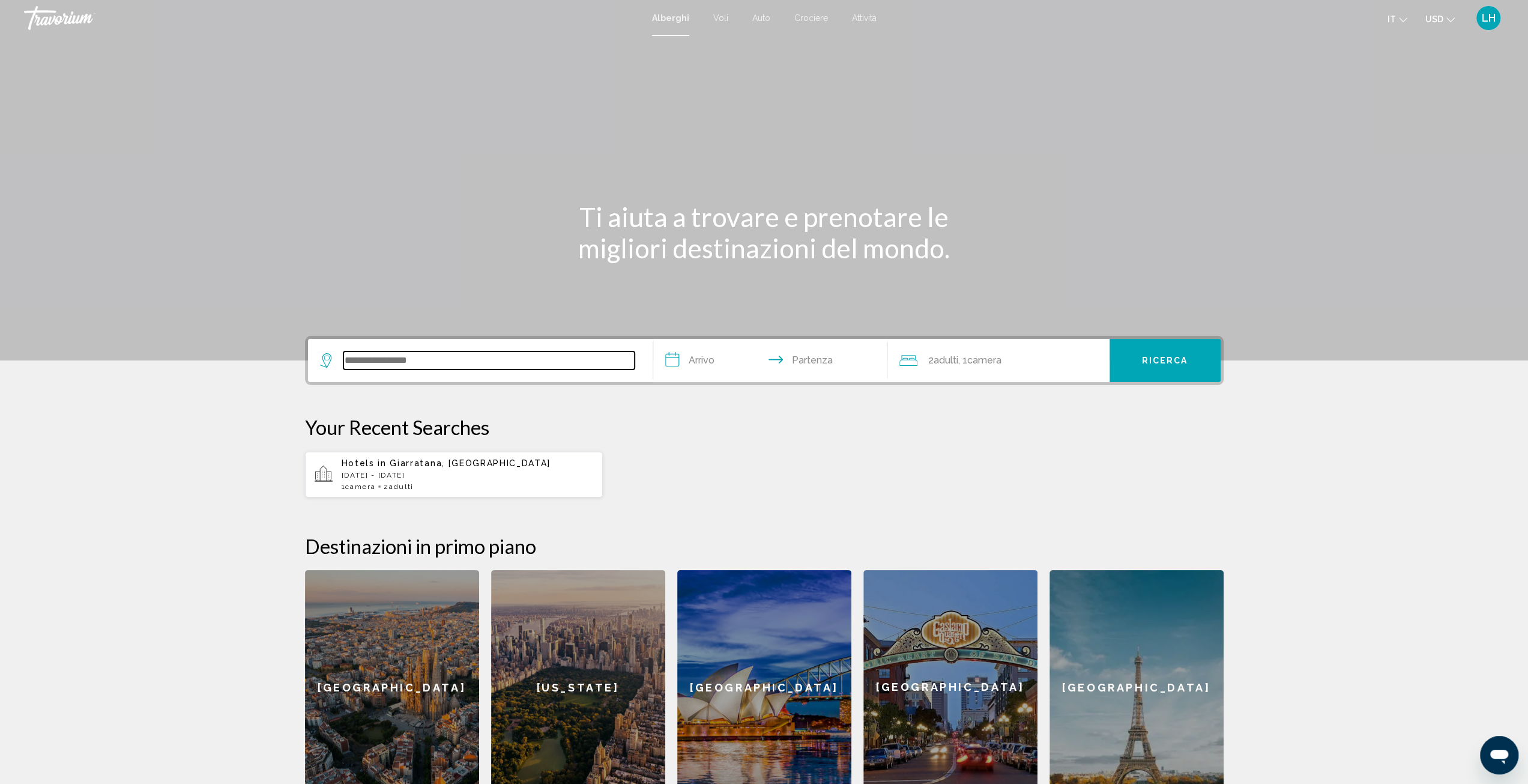
click at [374, 361] on input "Search widget" at bounding box center [489, 360] width 291 height 18
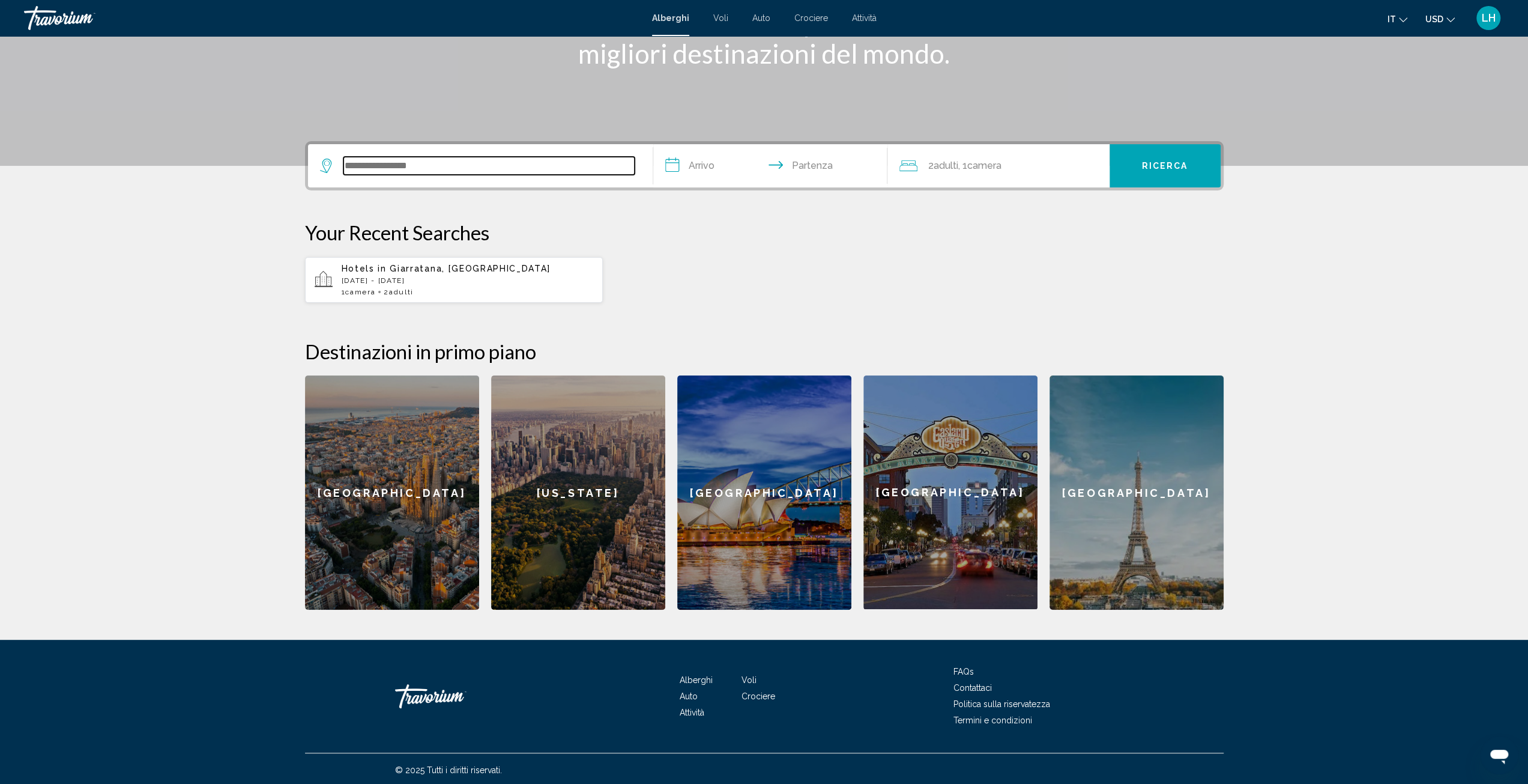
scroll to position [197, 0]
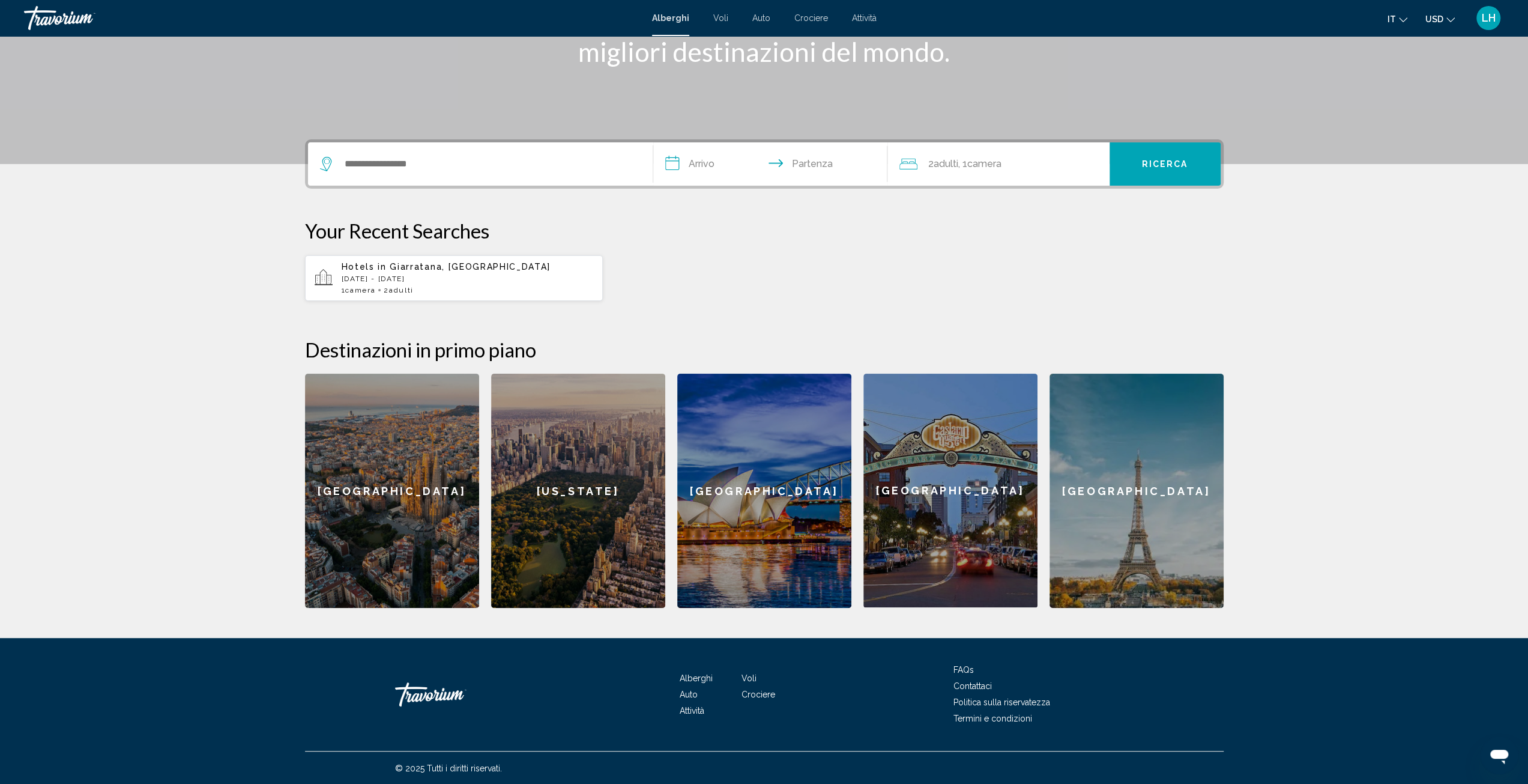
click at [408, 488] on div "Barcelona" at bounding box center [392, 491] width 174 height 234
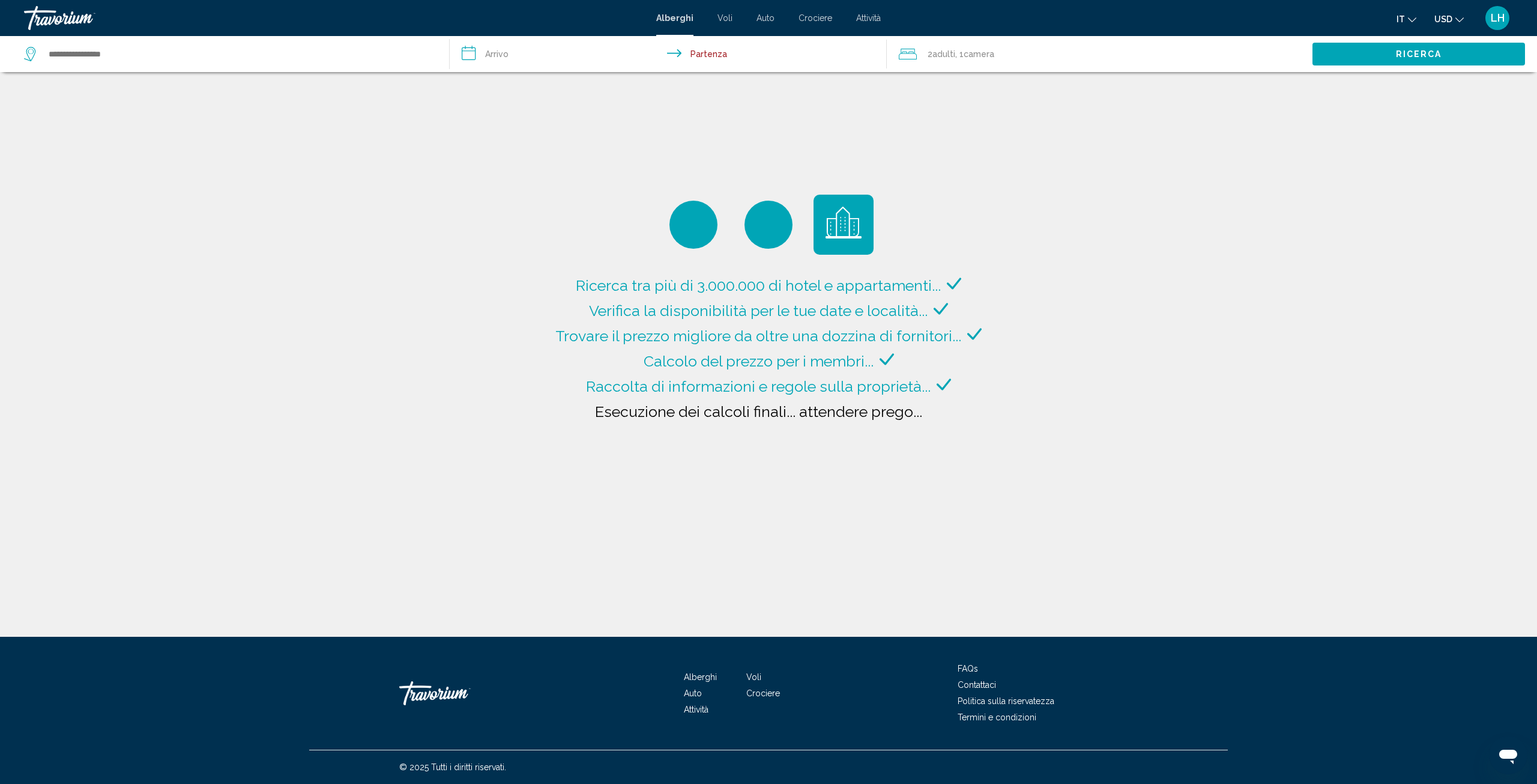
type input "**********"
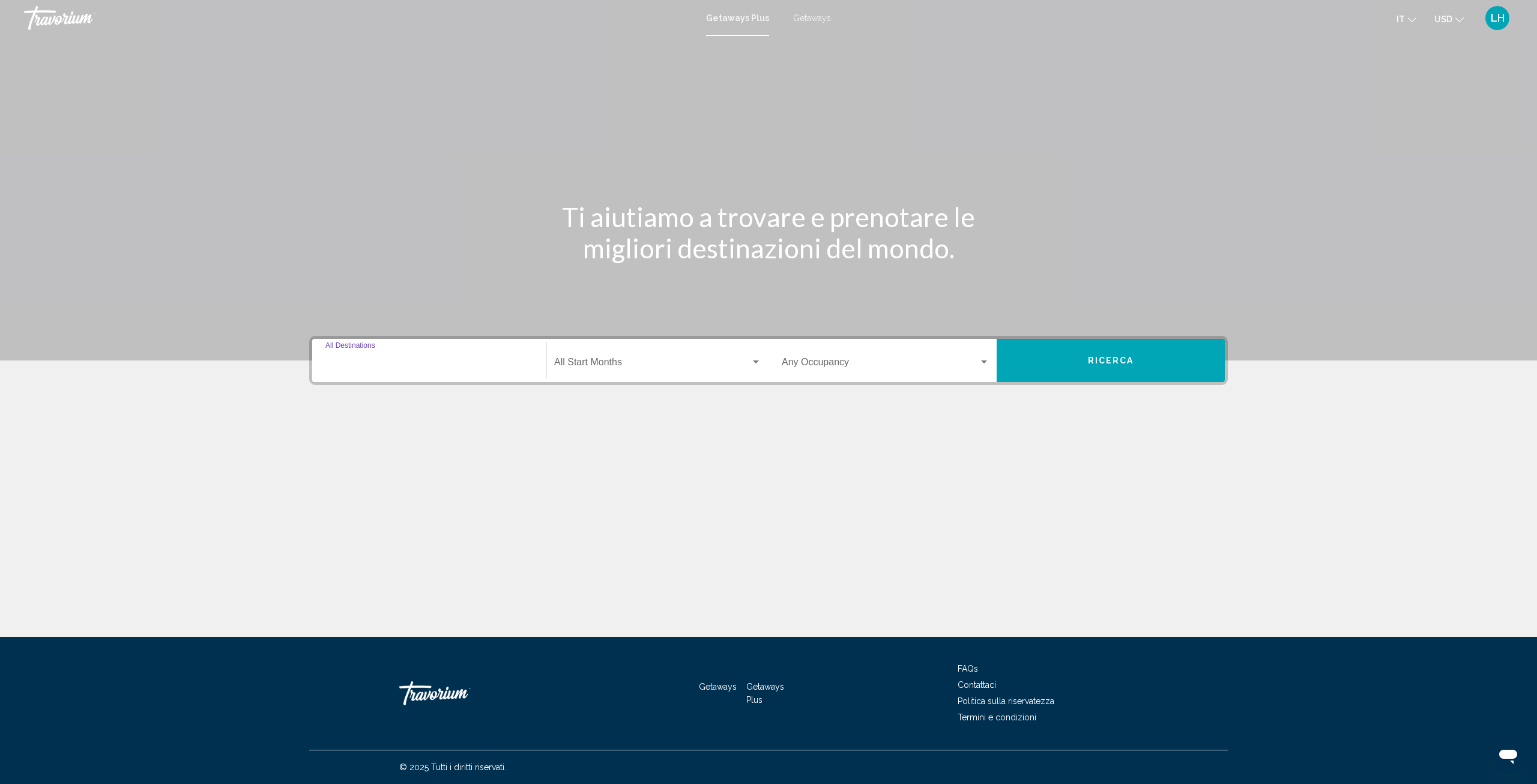
click at [345, 362] on input "Destination All Destinations" at bounding box center [429, 365] width 208 height 11
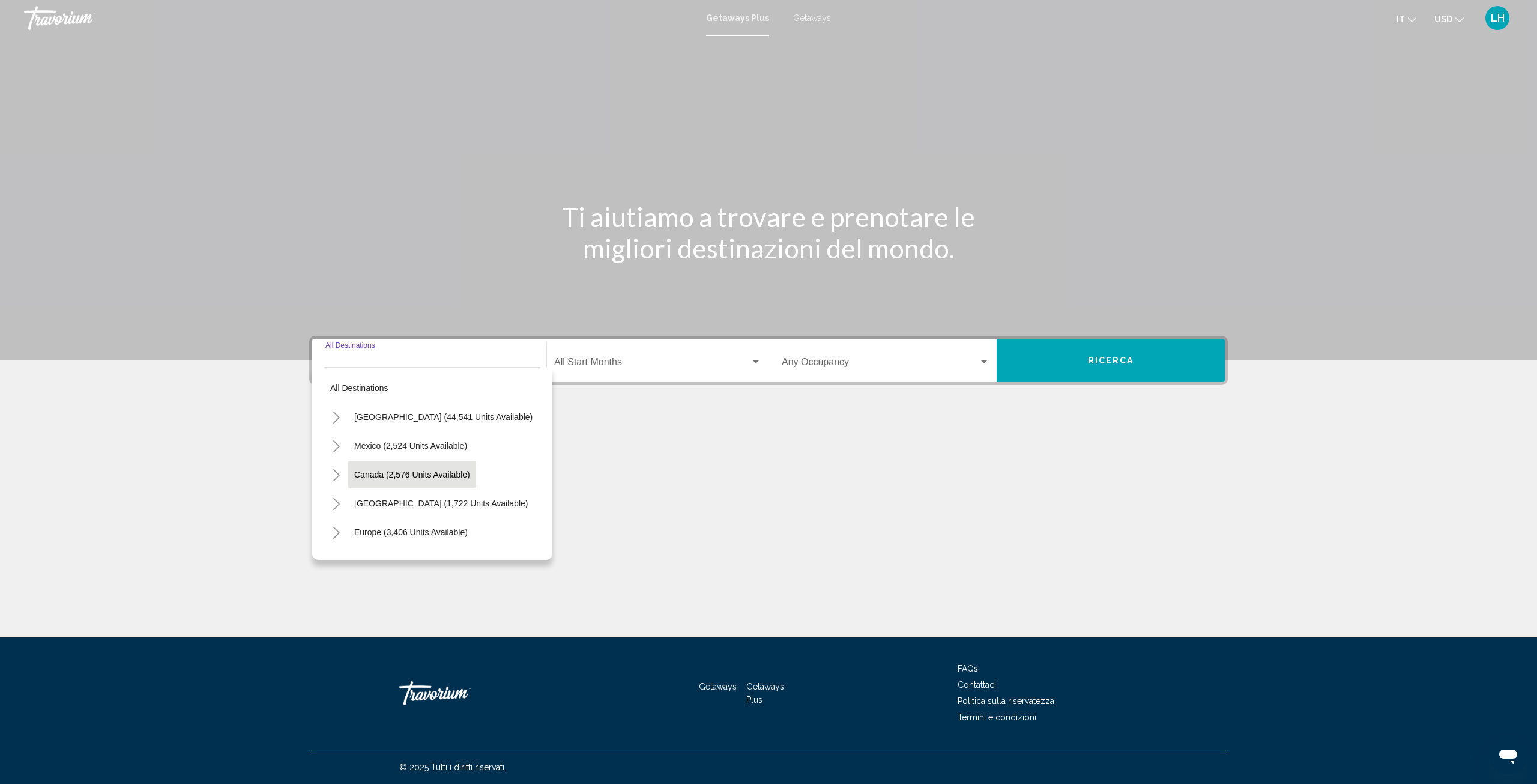
click at [370, 475] on span "Canada (2,576 units available)" at bounding box center [412, 474] width 116 height 10
type input "**********"
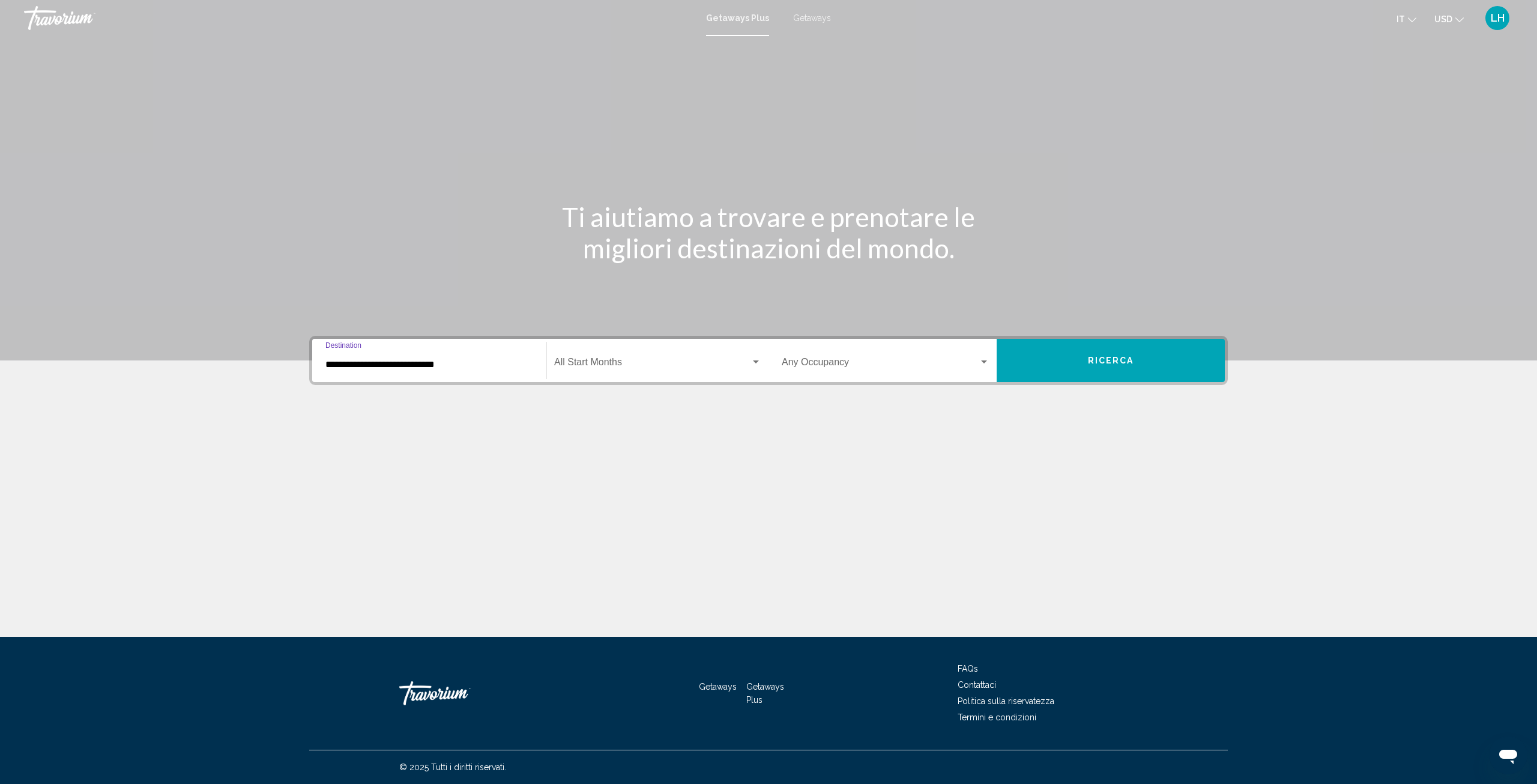
click at [615, 354] on div "Start Month All Start Months" at bounding box center [658, 361] width 207 height 38
click at [599, 448] on span "ottobre 2025" at bounding box center [658, 450] width 208 height 29
click at [868, 361] on span "Search widget" at bounding box center [881, 365] width 197 height 11
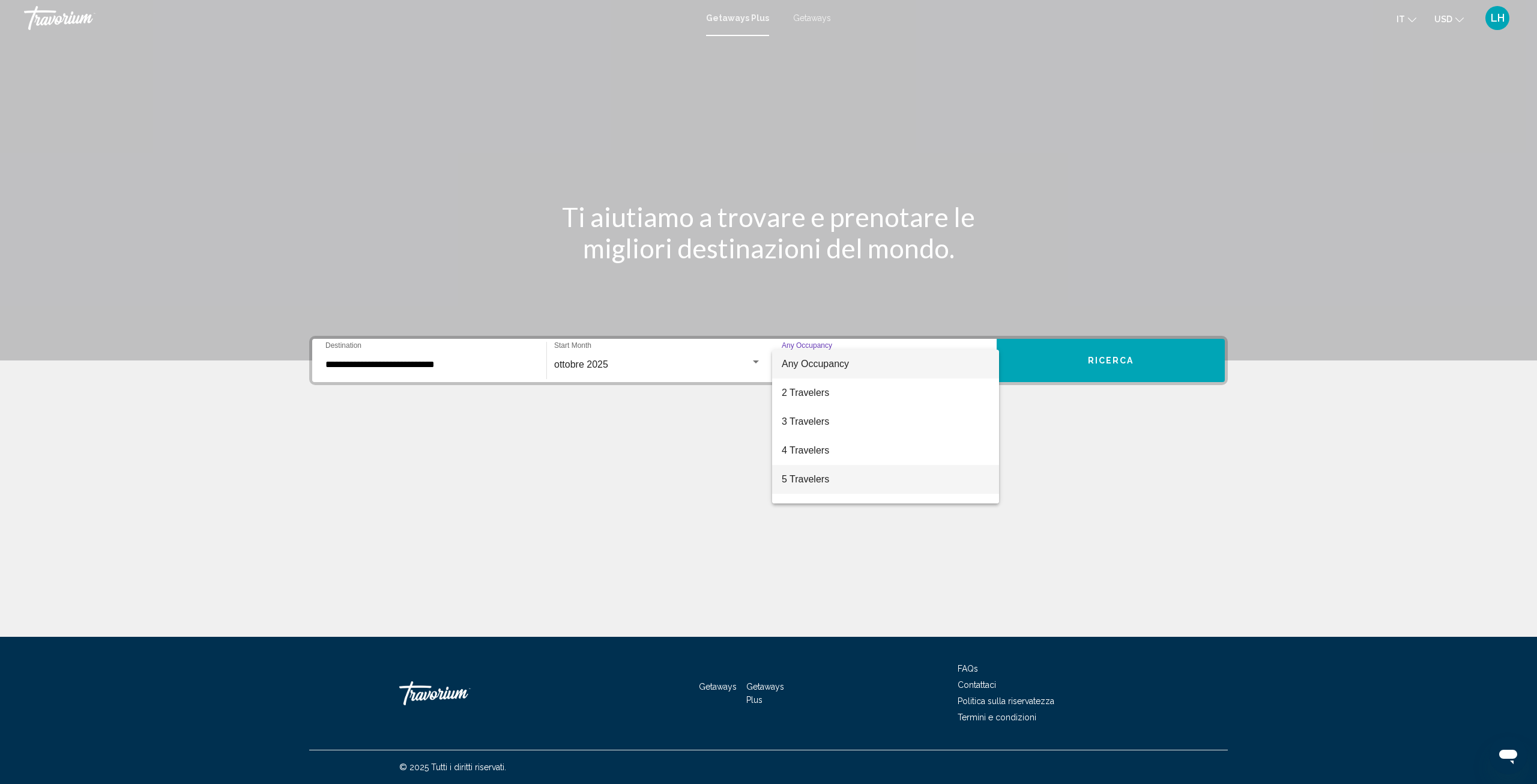
click at [826, 482] on span "5 Travelers" at bounding box center [885, 479] width 208 height 29
click at [1127, 361] on span "Ricerca" at bounding box center [1111, 361] width 46 height 10
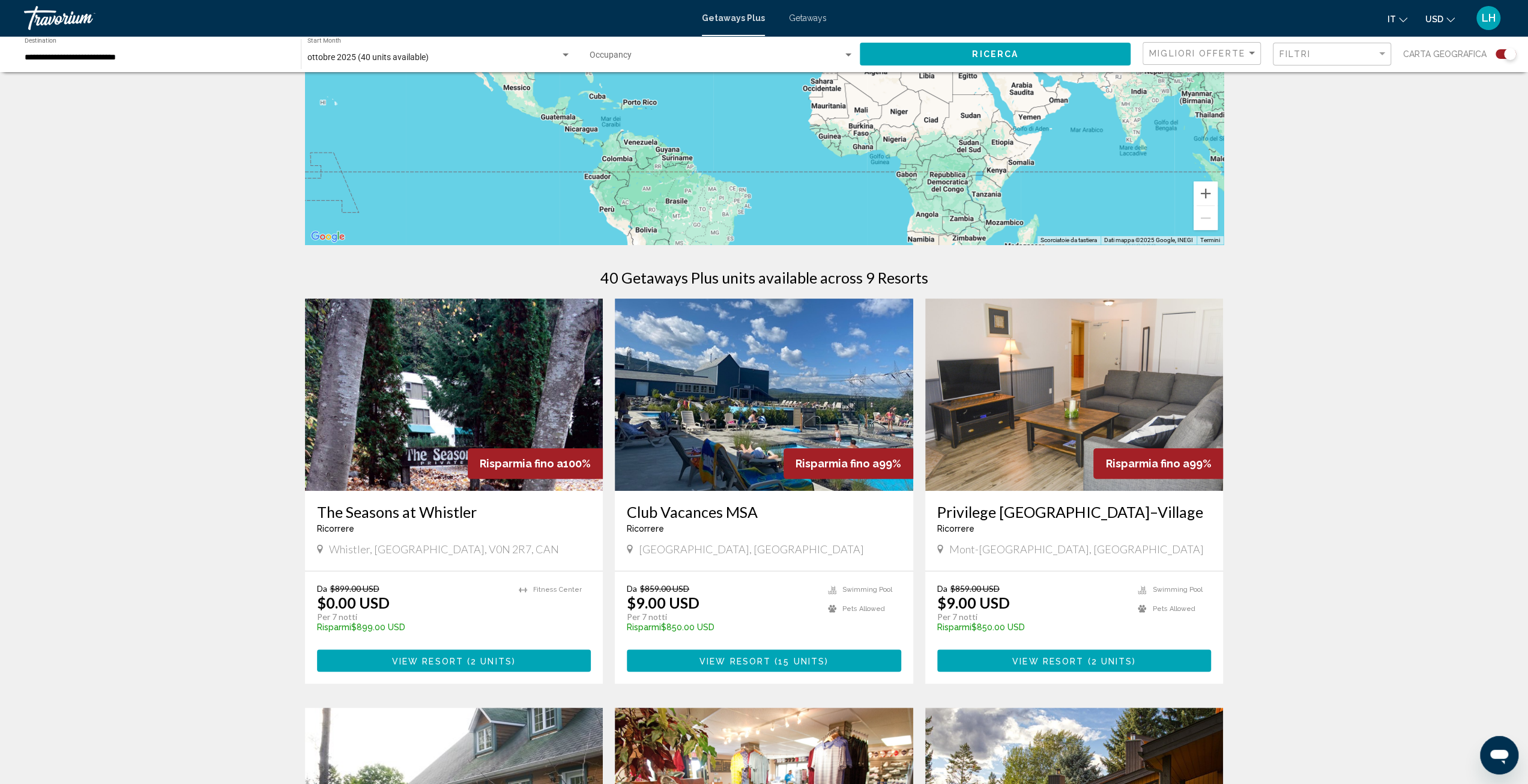
scroll to position [400, 0]
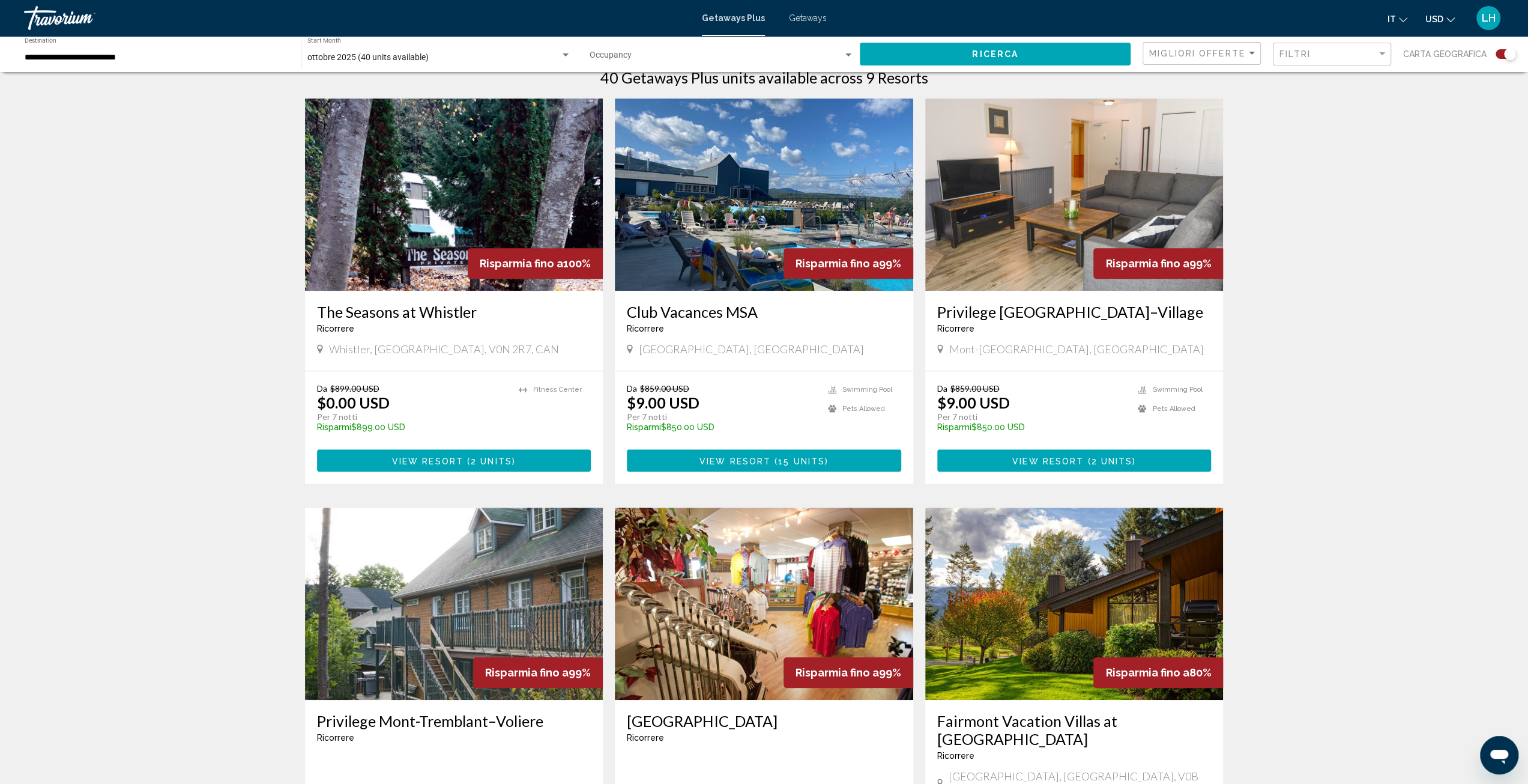
click at [396, 249] on img "Main content" at bounding box center [454, 194] width 299 height 192
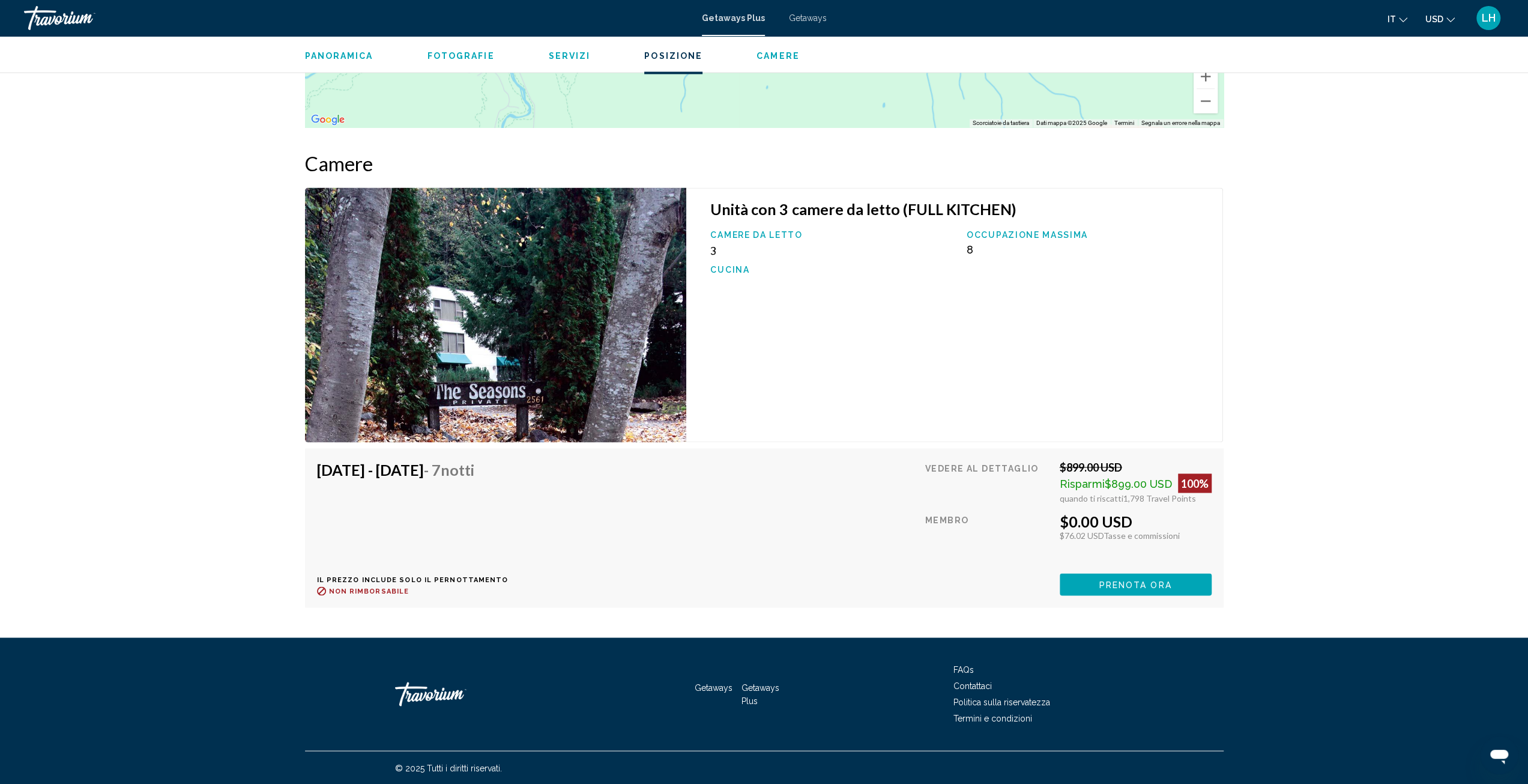
scroll to position [1423, 0]
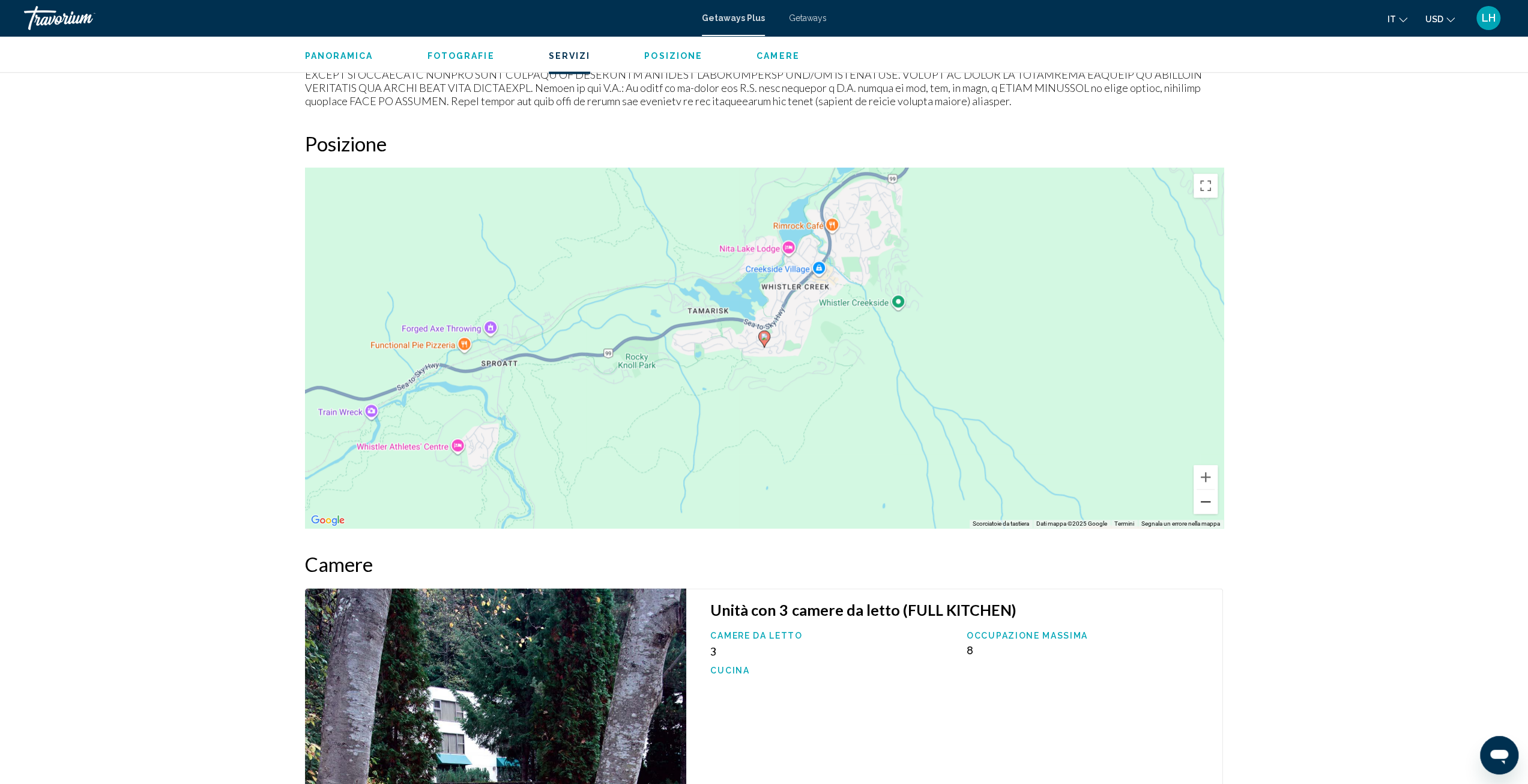
click at [1204, 502] on button "Zoom indietro" at bounding box center [1205, 501] width 24 height 24
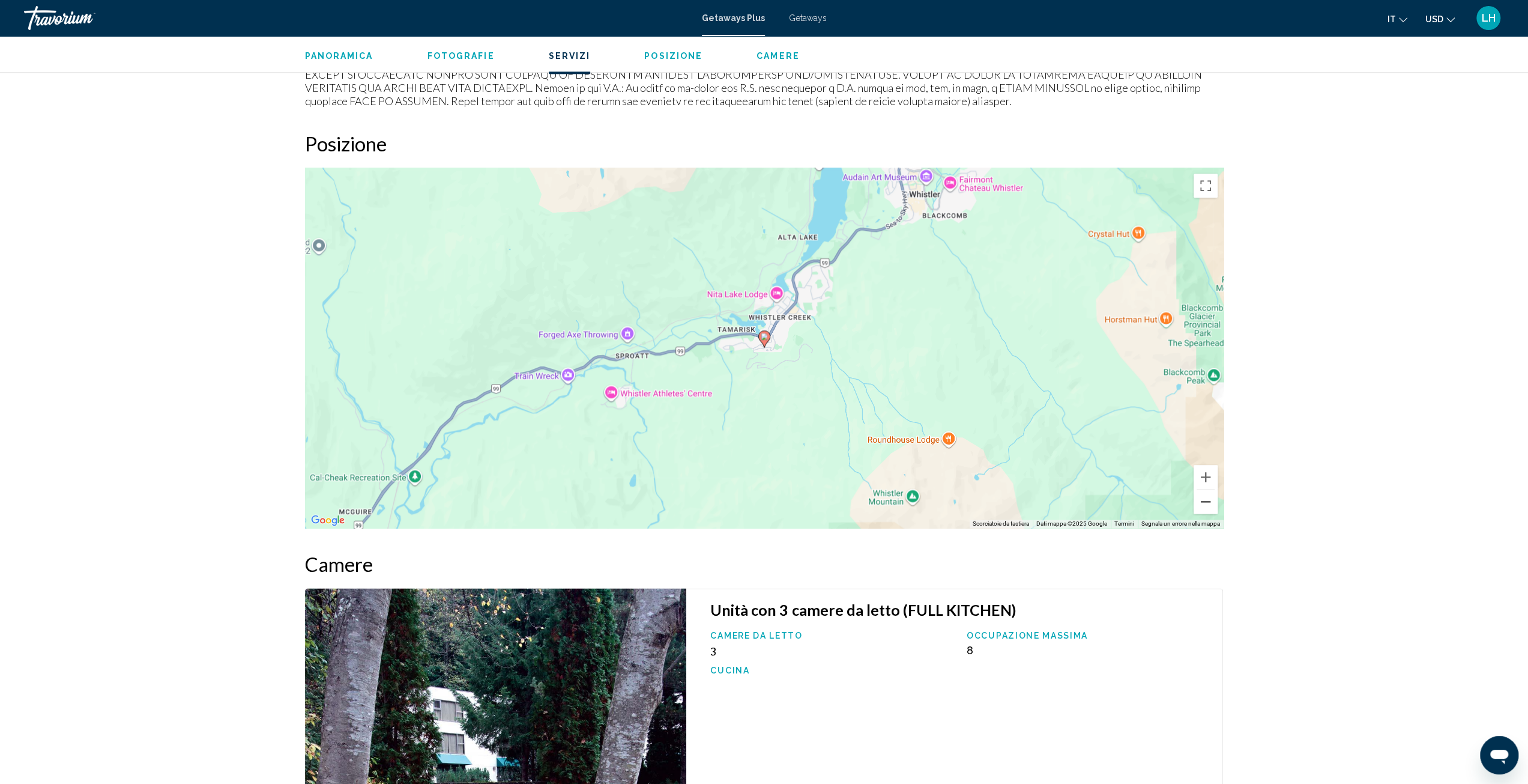
click at [1204, 502] on button "Zoom indietro" at bounding box center [1205, 501] width 24 height 24
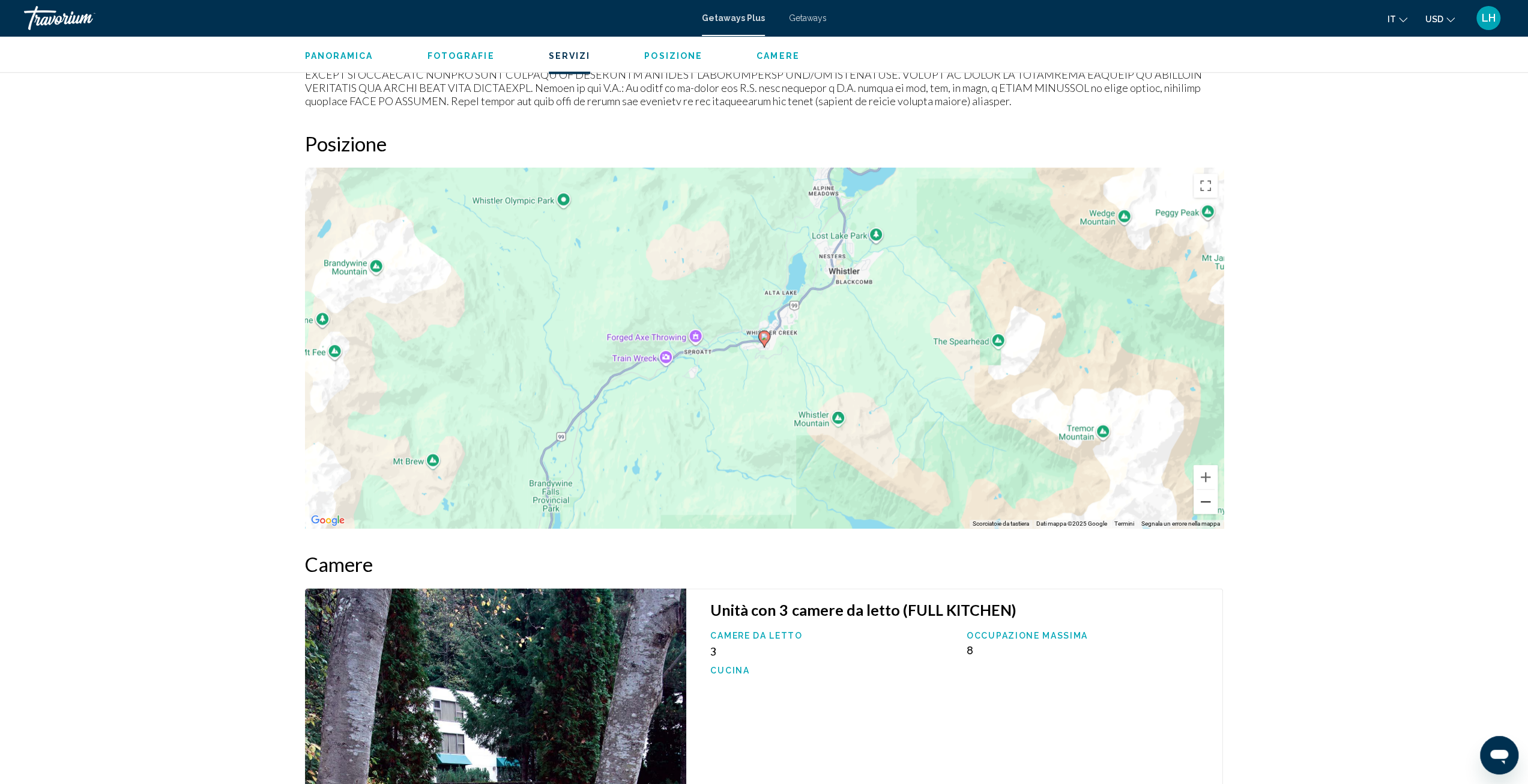
click at [1203, 501] on button "Zoom indietro" at bounding box center [1205, 501] width 24 height 24
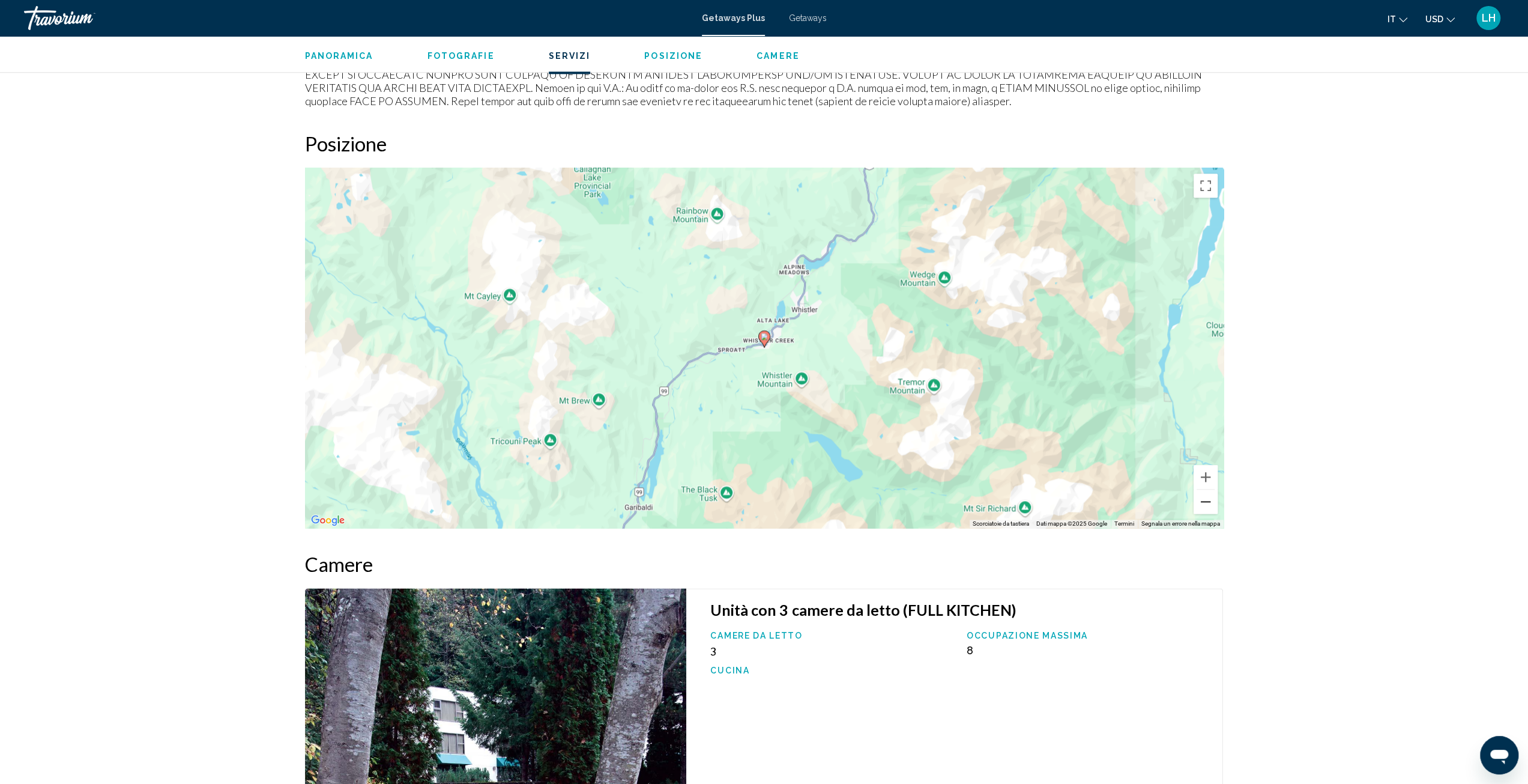
click at [1203, 501] on button "Zoom indietro" at bounding box center [1205, 501] width 24 height 24
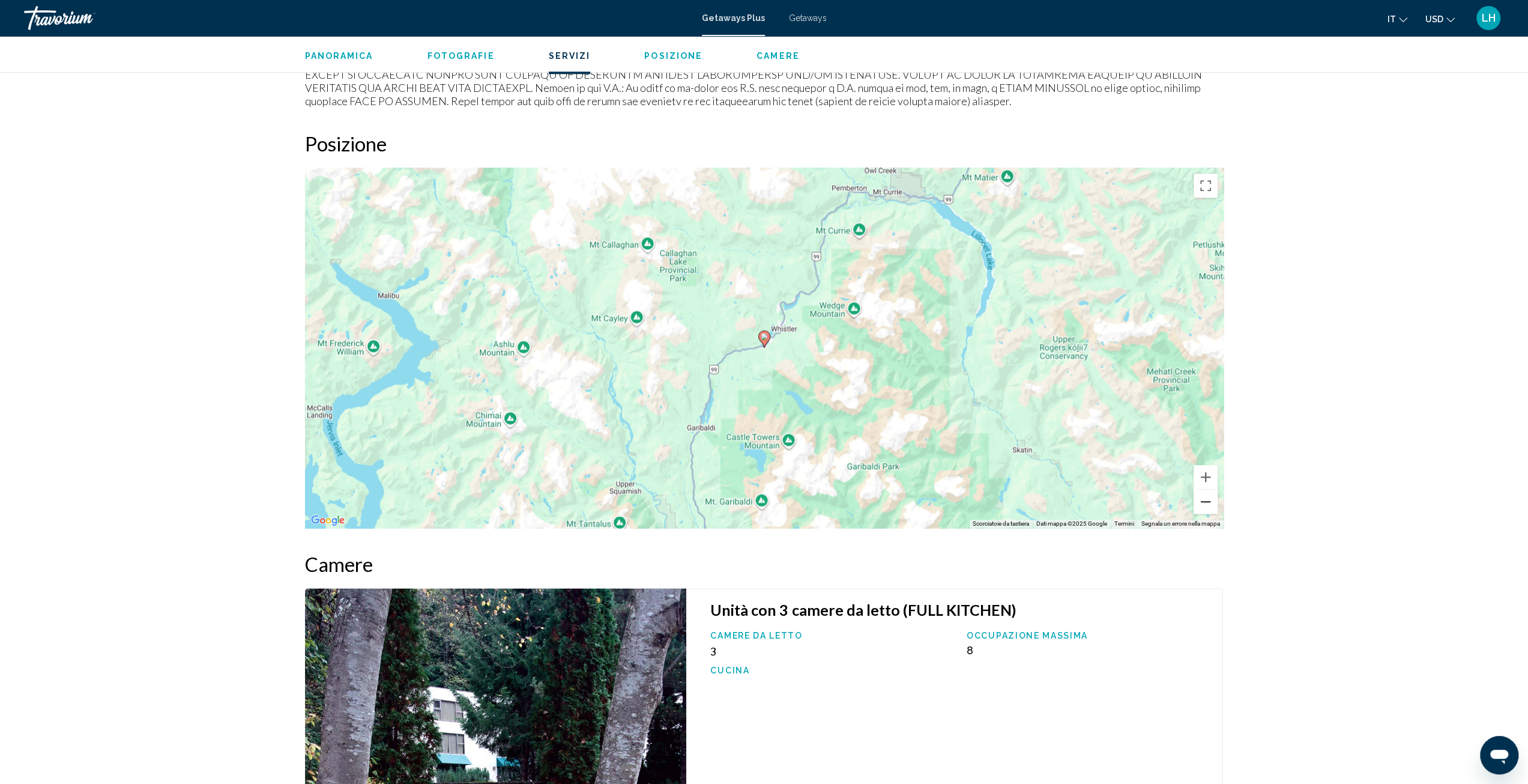
click at [1203, 501] on button "Zoom indietro" at bounding box center [1205, 501] width 24 height 24
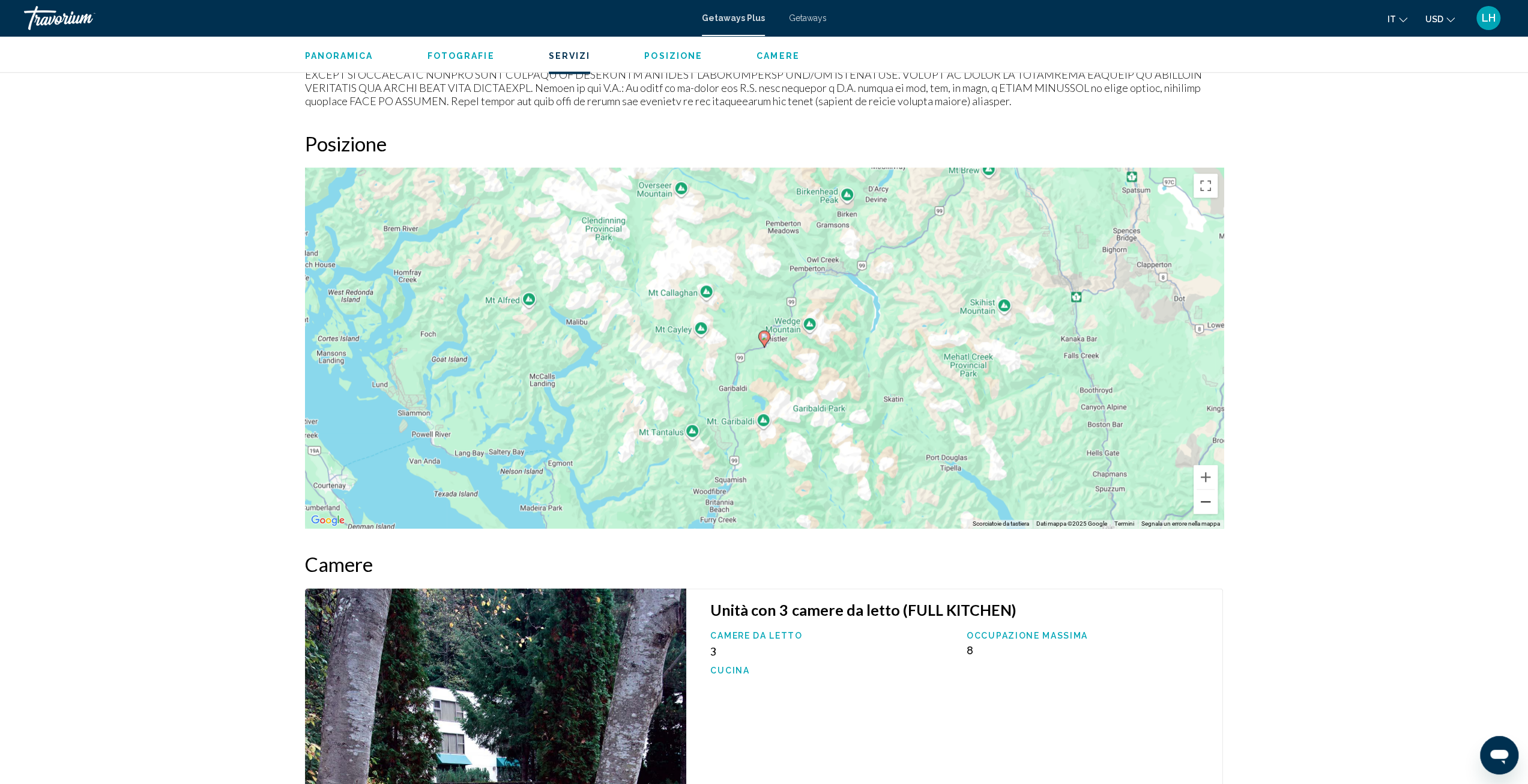
click at [1203, 501] on button "Zoom indietro" at bounding box center [1205, 501] width 24 height 24
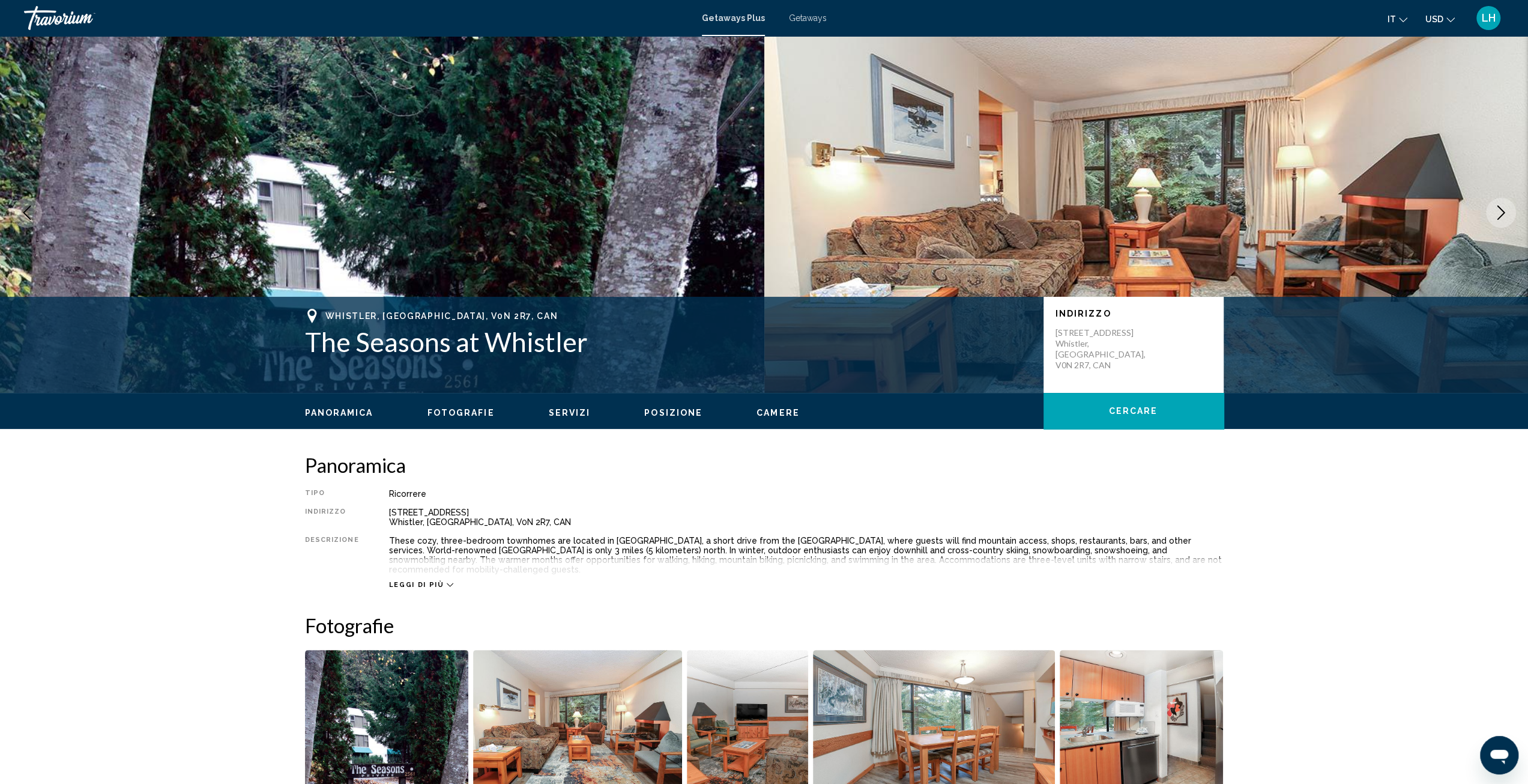
scroll to position [0, 0]
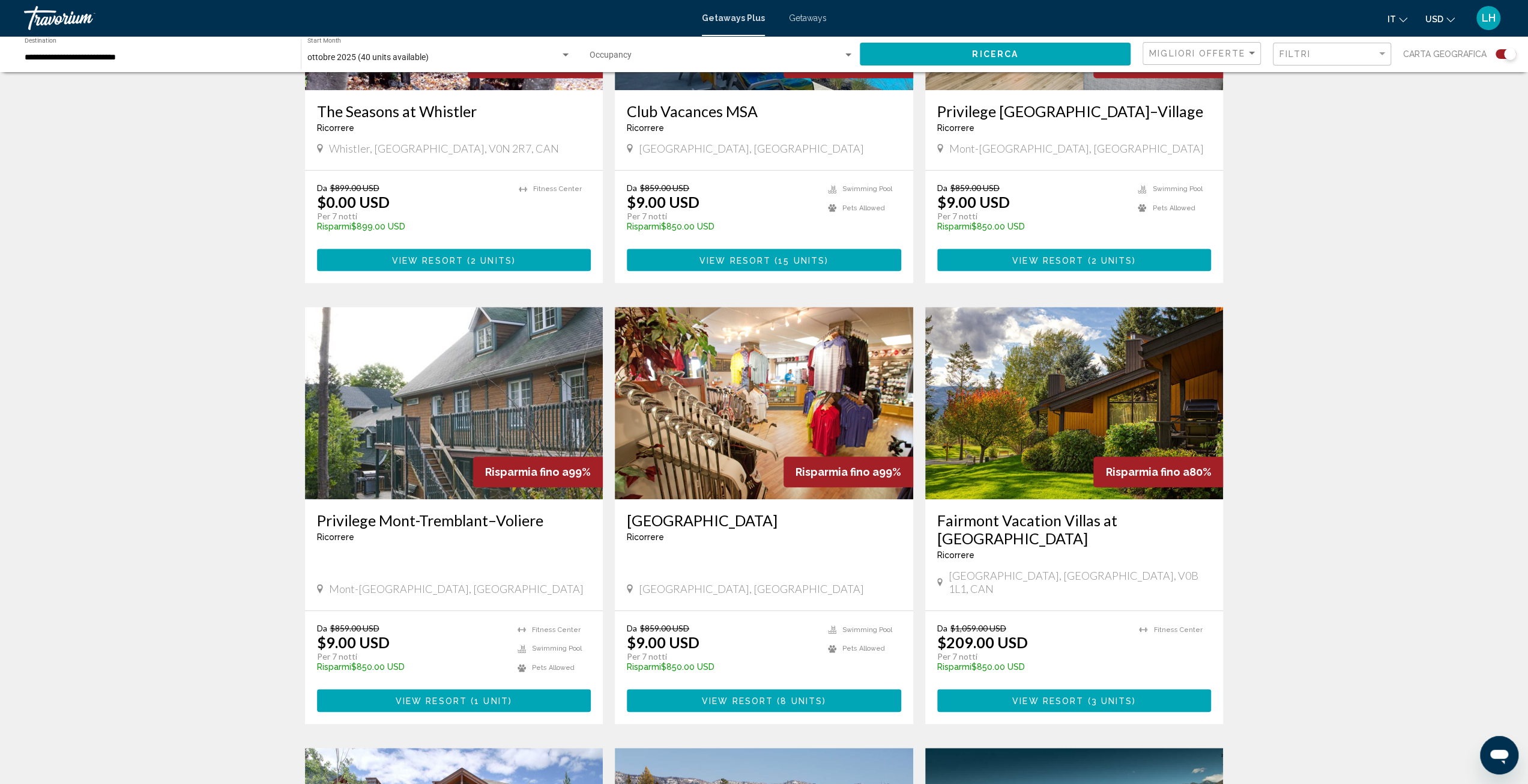
scroll to position [801, 0]
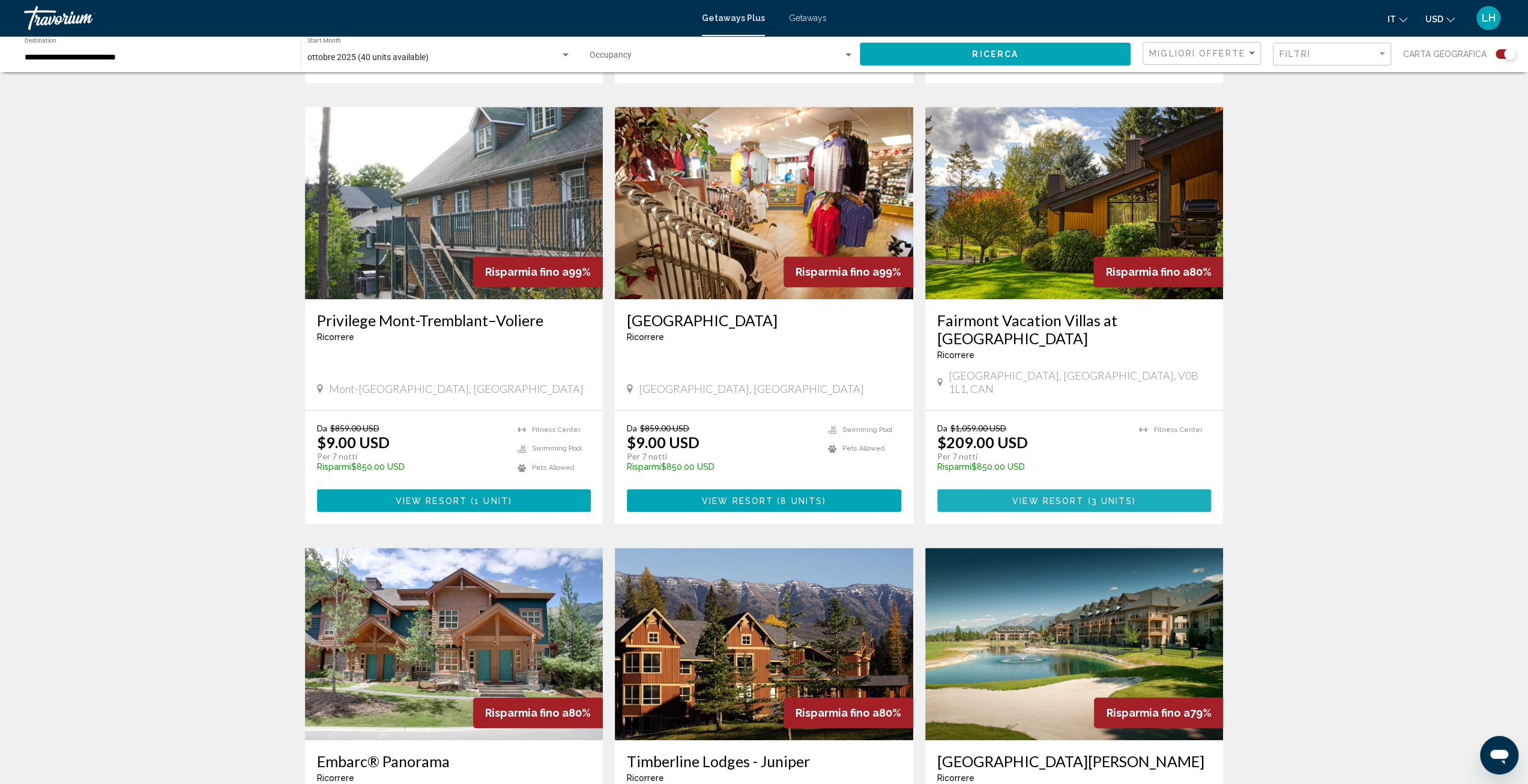
click at [1098, 496] on span "3 units" at bounding box center [1112, 501] width 41 height 10
